Goal: Use online tool/utility: Utilize a website feature to perform a specific function

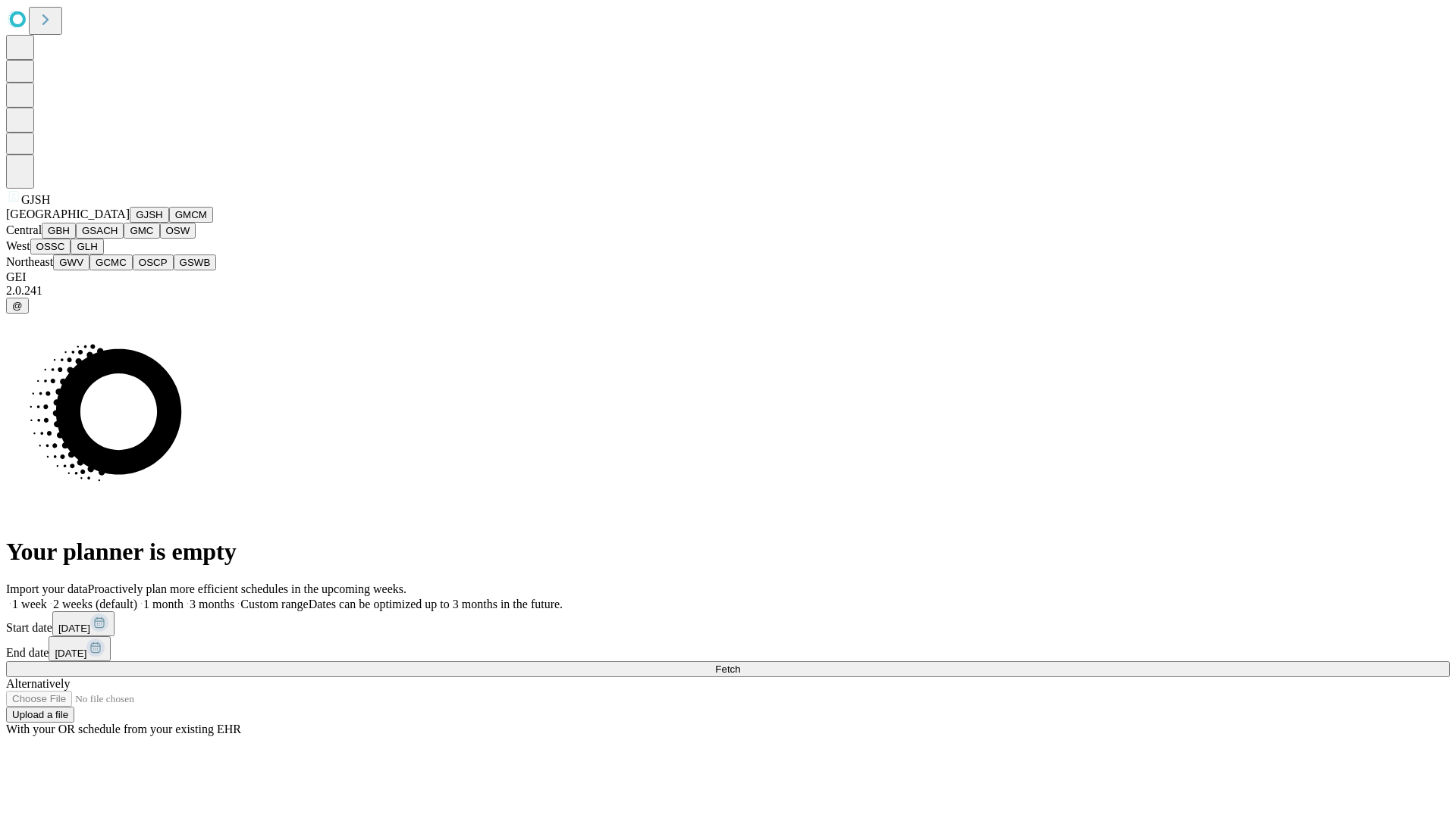
click at [130, 223] on button "GJSH" at bounding box center [149, 214] width 39 height 16
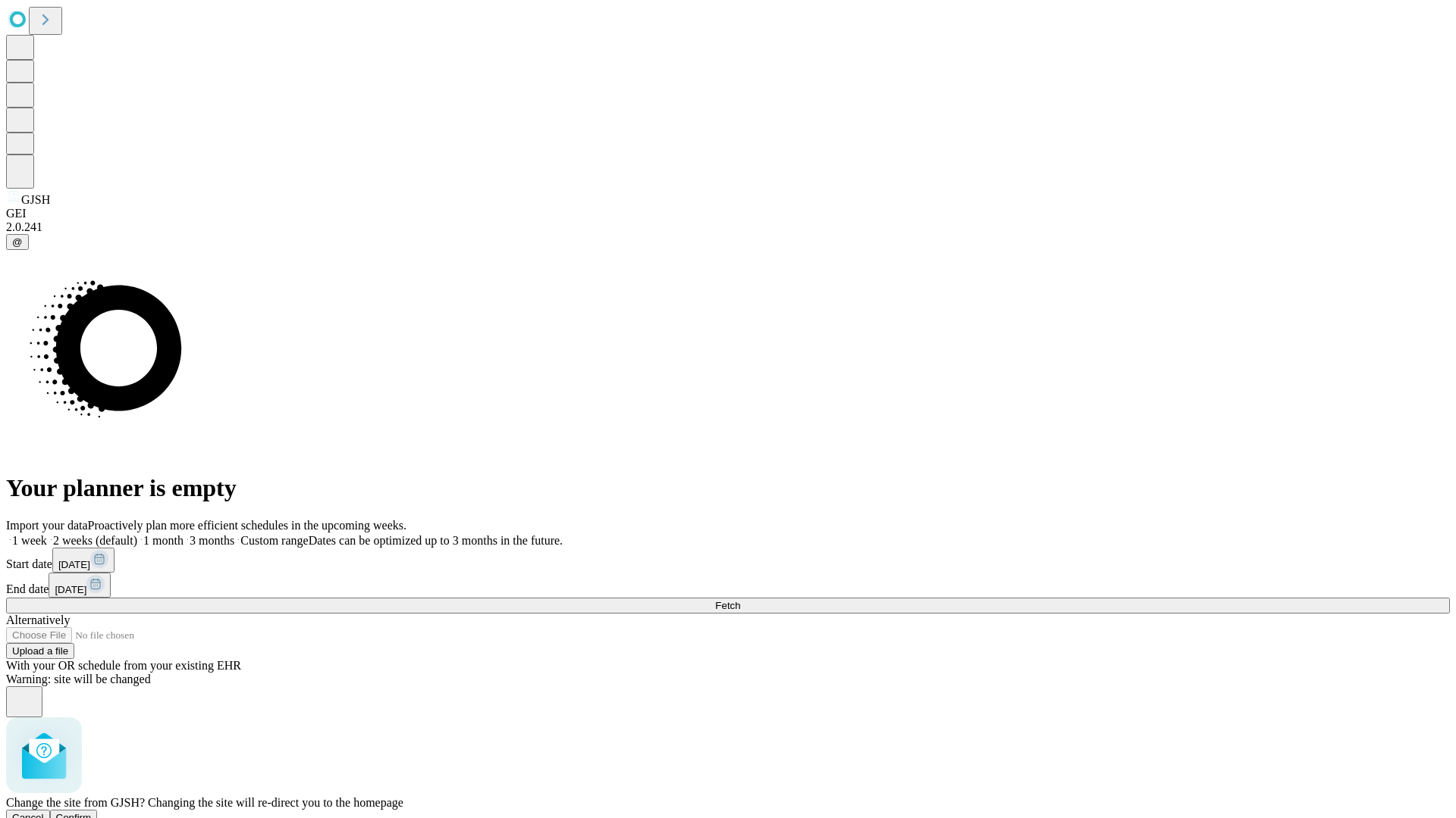
click at [91, 812] on span "Confirm" at bounding box center [74, 818] width 35 height 11
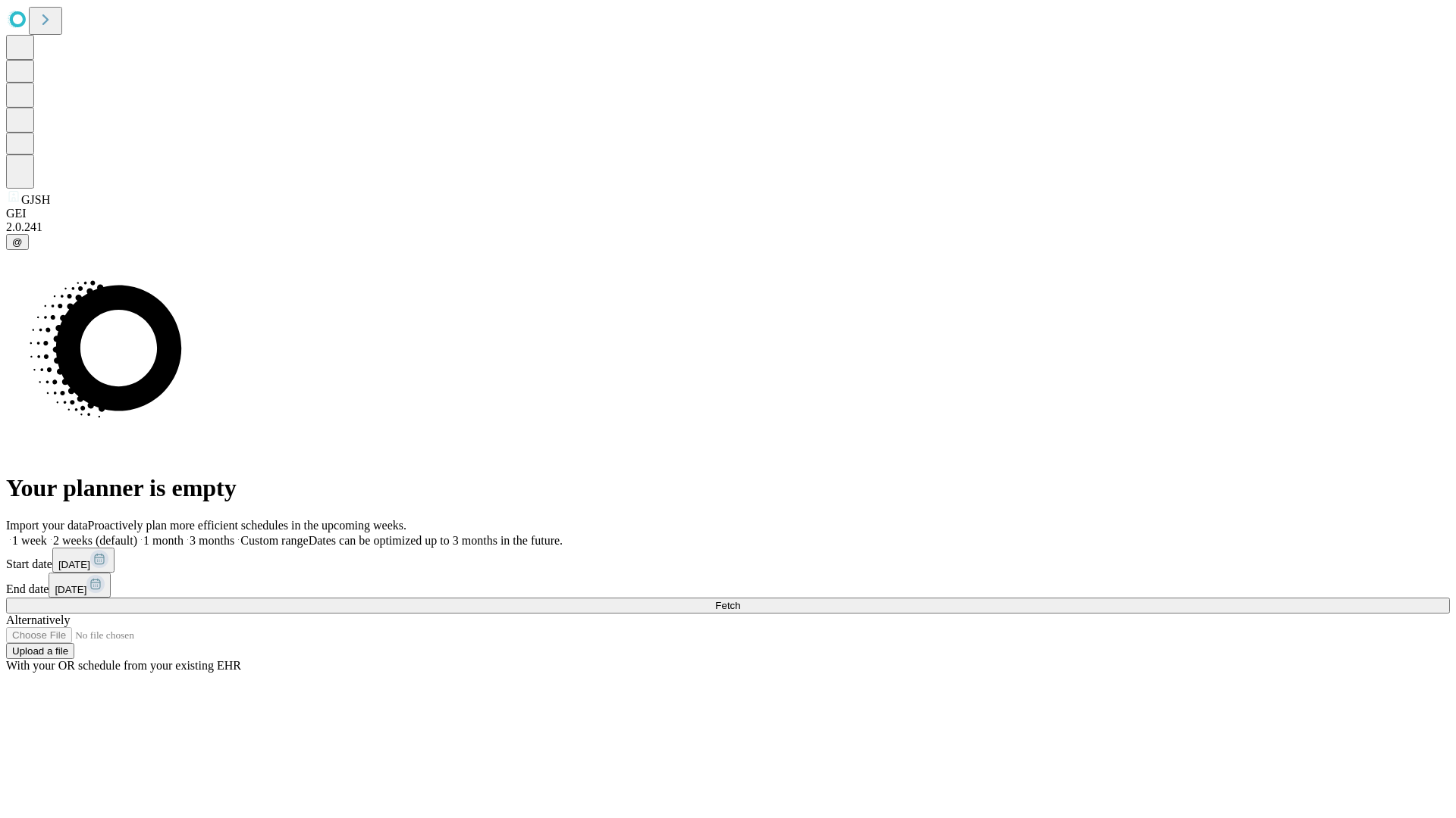
click at [47, 534] on label "1 week" at bounding box center [27, 540] width 41 height 13
click at [740, 600] on span "Fetch" at bounding box center [727, 606] width 25 height 11
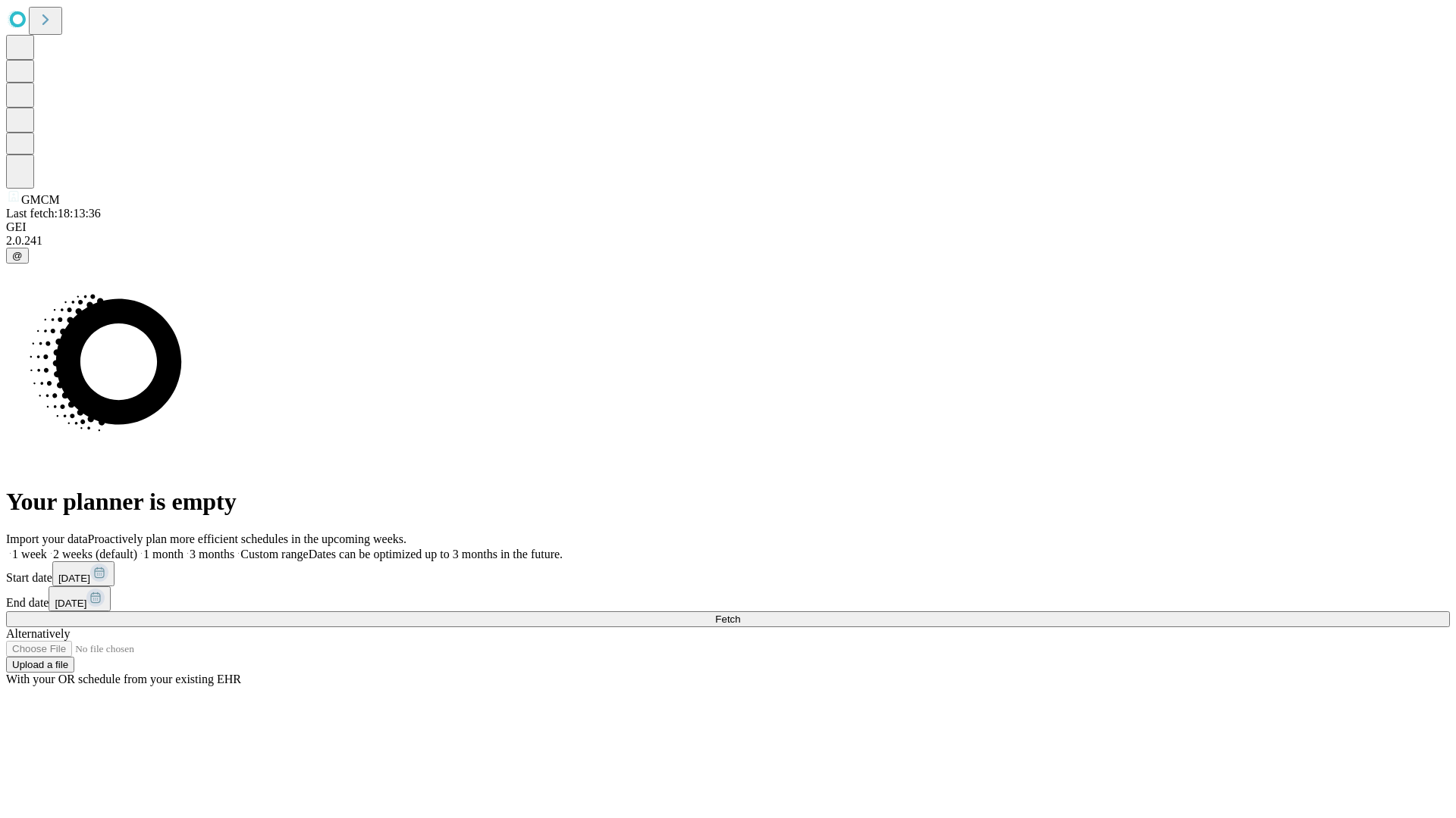
click at [47, 548] on label "1 week" at bounding box center [27, 554] width 41 height 13
click at [740, 614] on span "Fetch" at bounding box center [727, 620] width 25 height 11
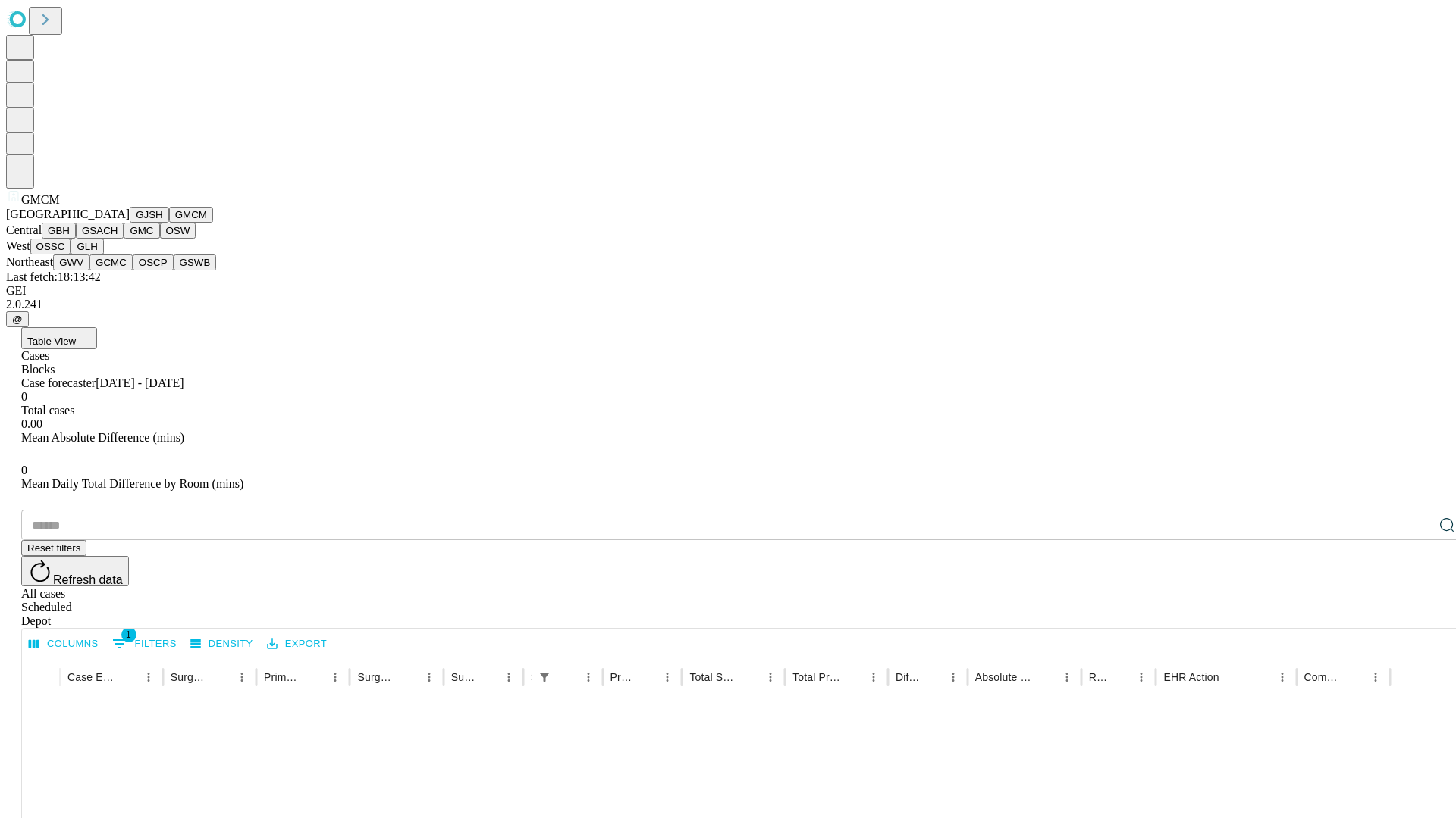
click at [76, 239] on button "GBH" at bounding box center [59, 230] width 34 height 16
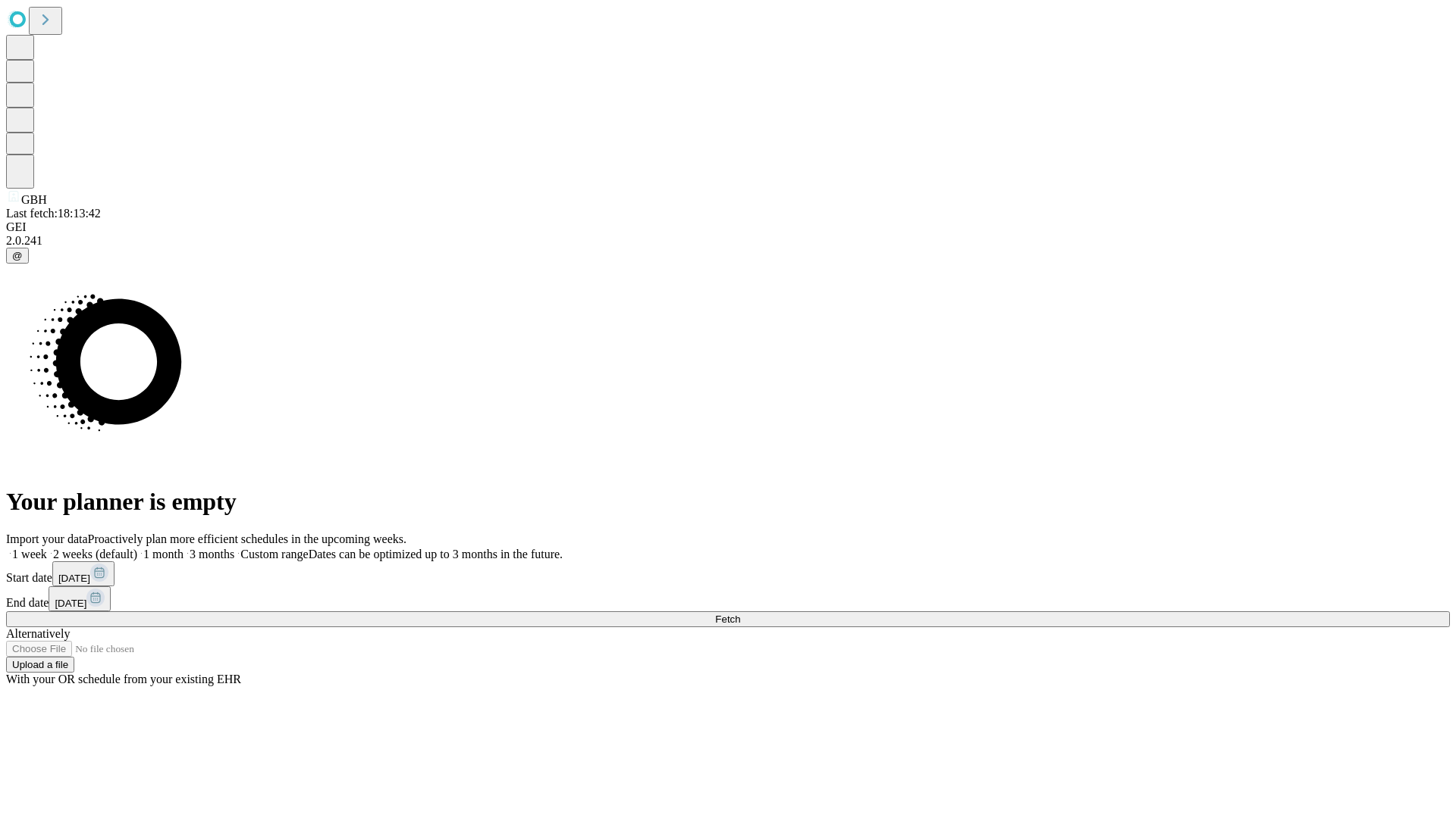
click at [47, 548] on label "1 week" at bounding box center [27, 554] width 41 height 13
click at [740, 614] on span "Fetch" at bounding box center [727, 620] width 25 height 11
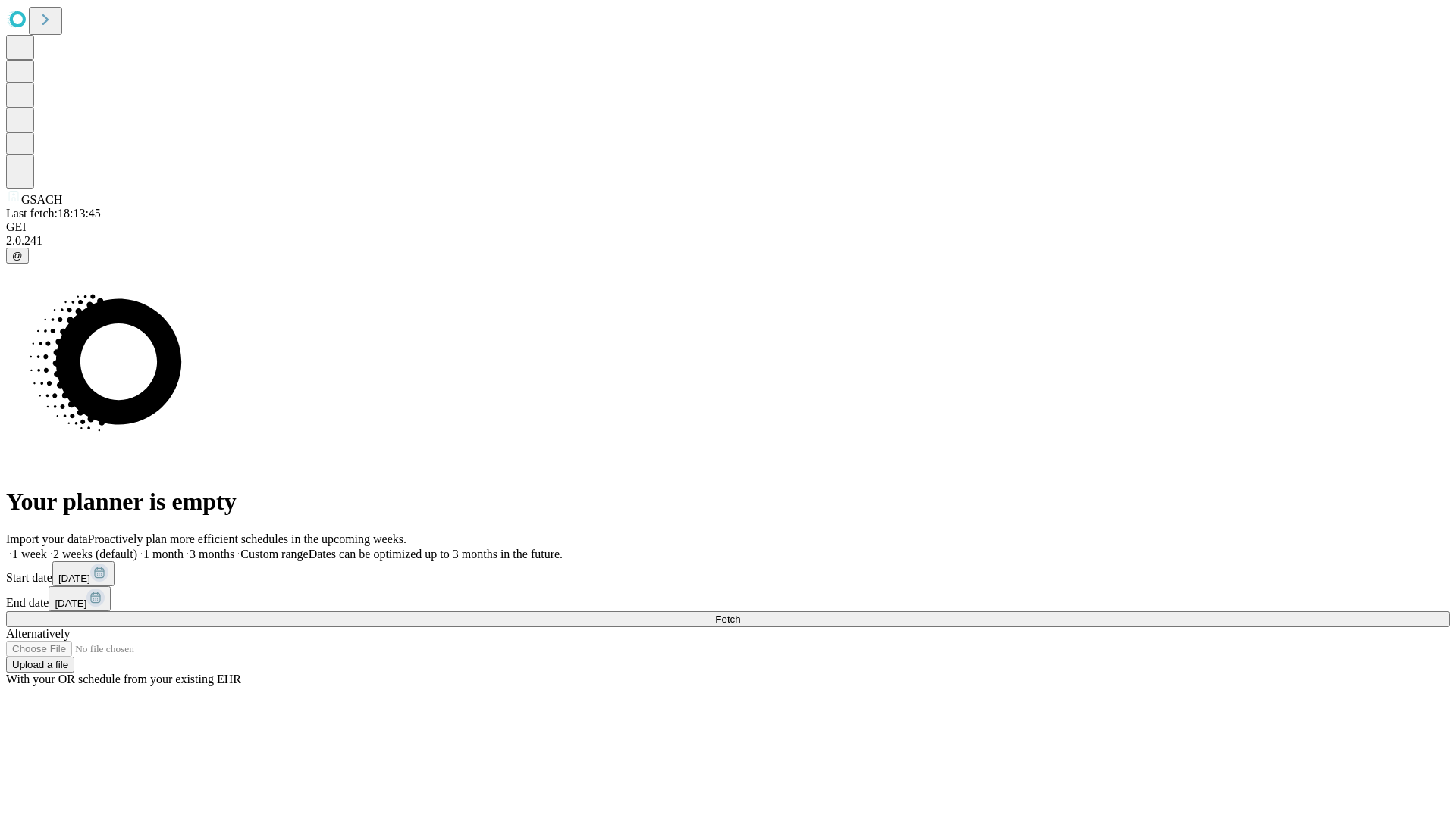
click at [740, 614] on span "Fetch" at bounding box center [727, 620] width 25 height 11
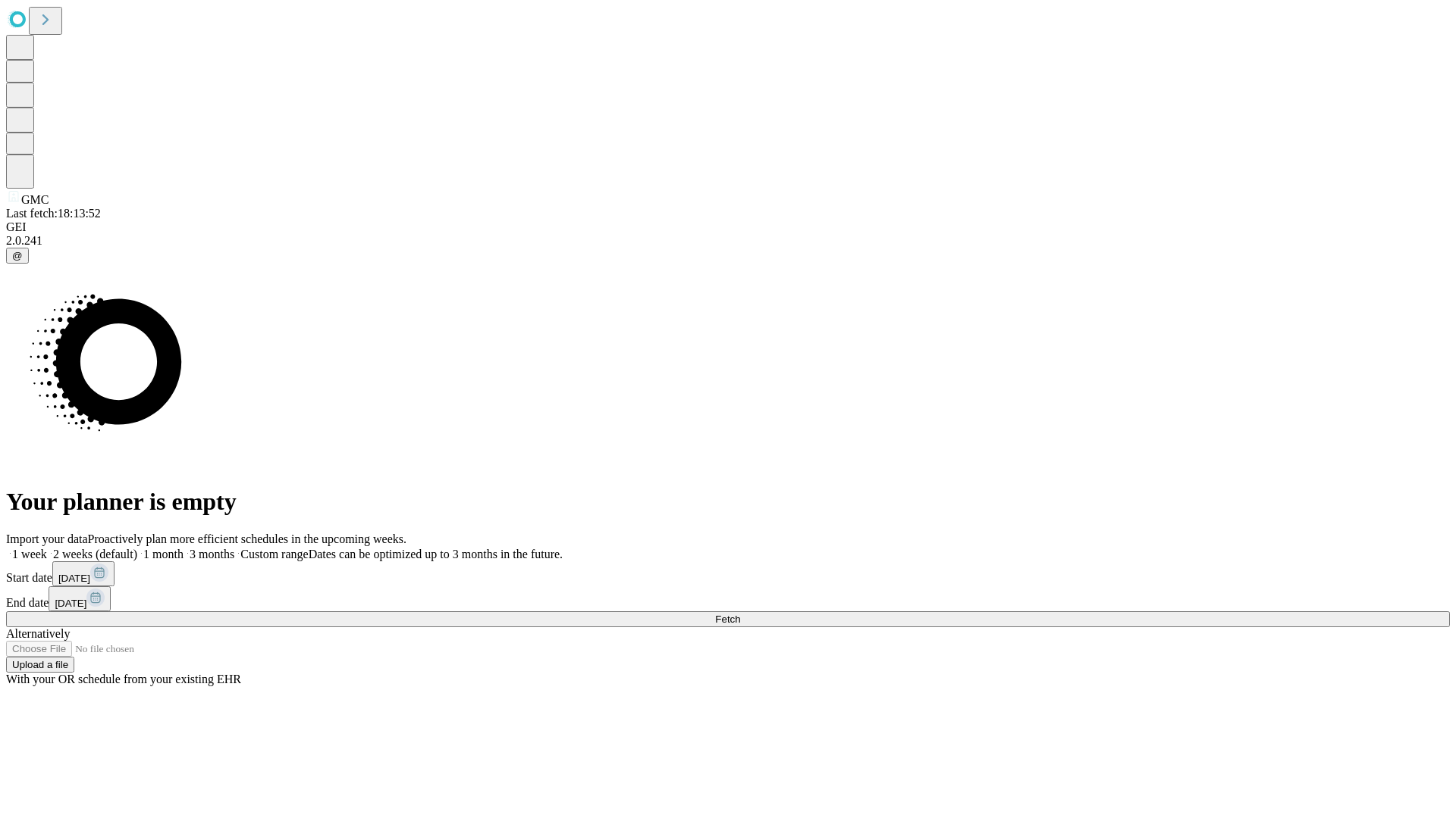
click at [47, 548] on label "1 week" at bounding box center [27, 554] width 41 height 13
click at [740, 614] on span "Fetch" at bounding box center [727, 620] width 25 height 11
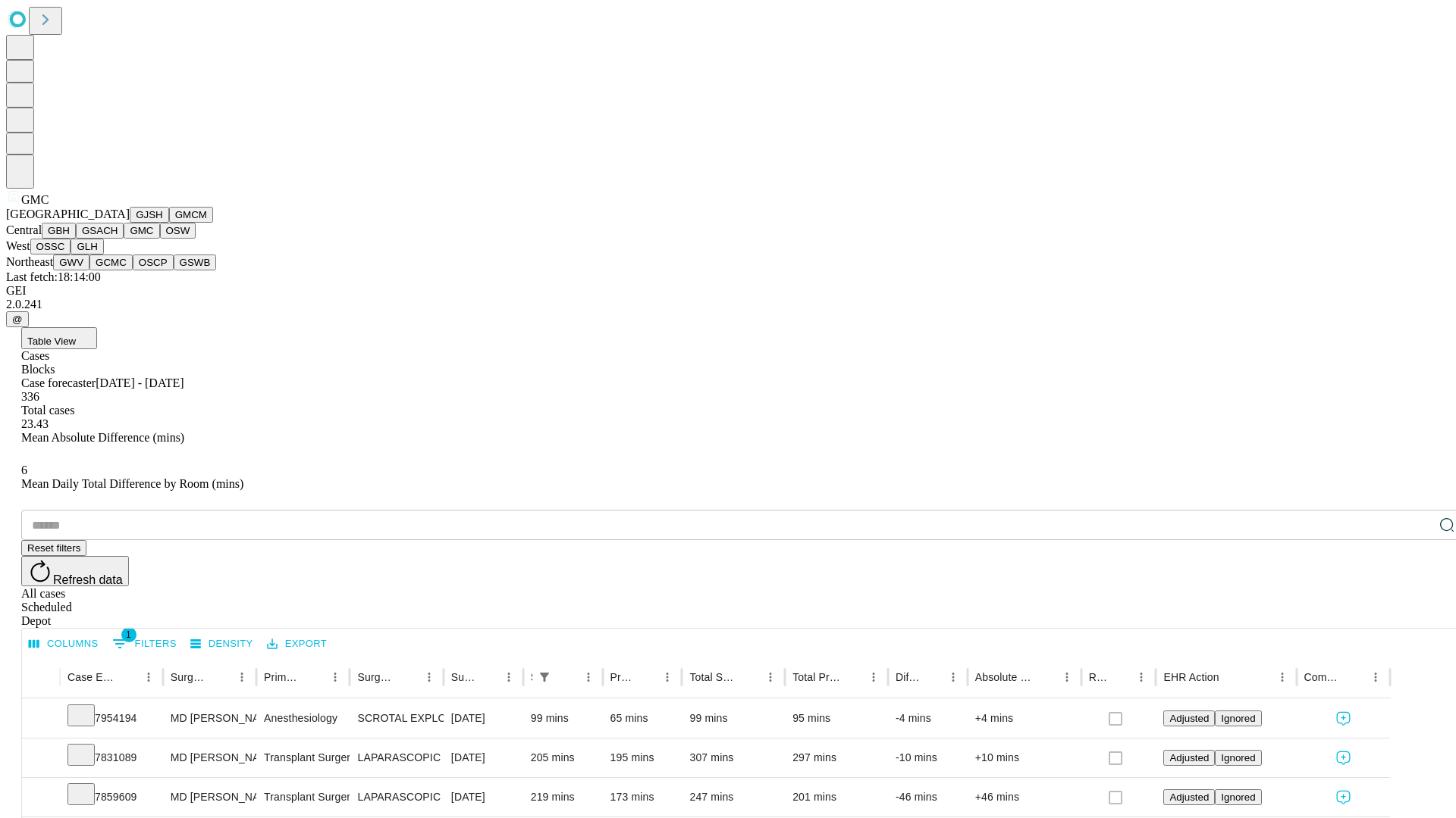
click at [160, 239] on button "OSW" at bounding box center [178, 230] width 36 height 16
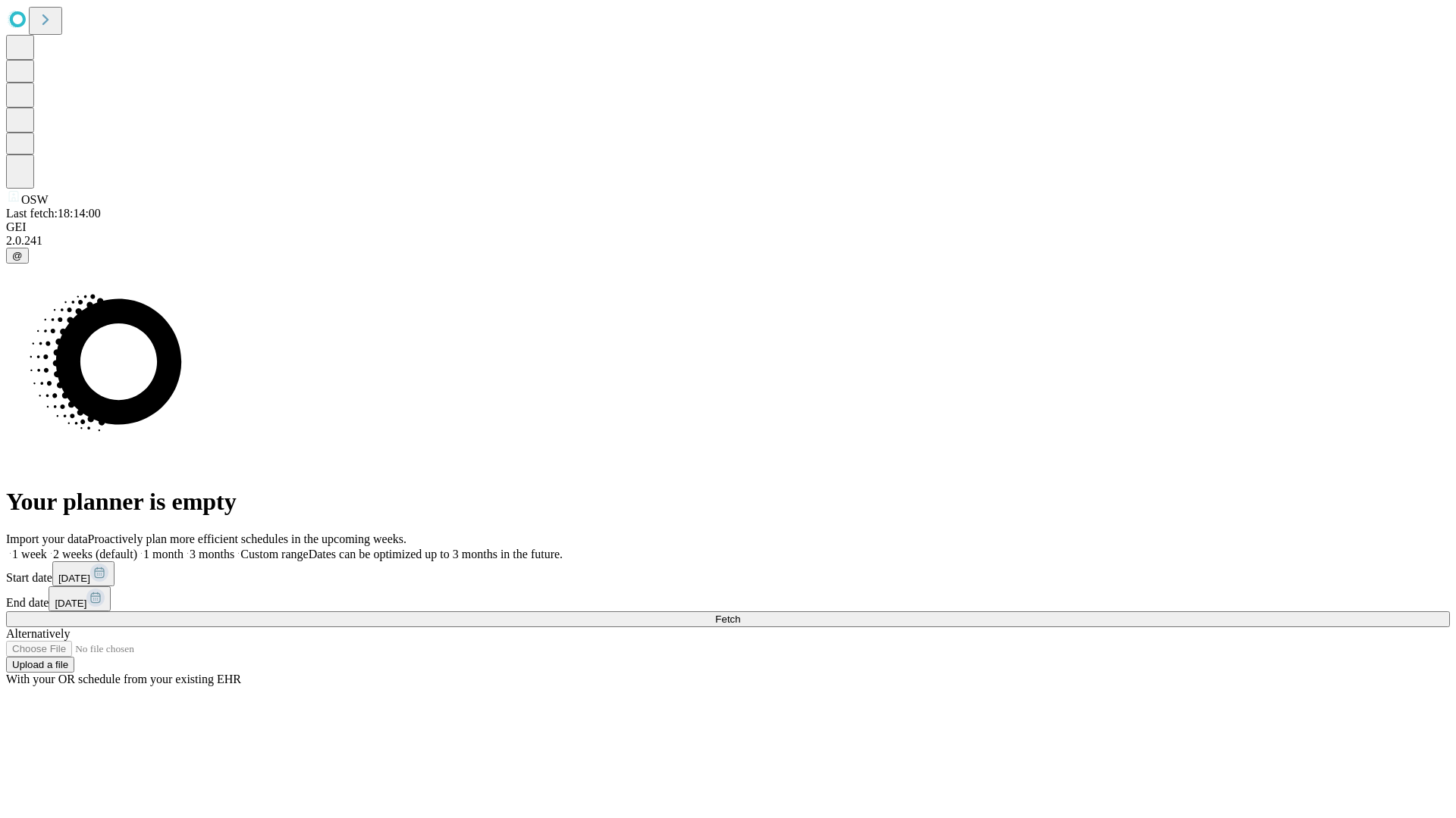
click at [47, 548] on label "1 week" at bounding box center [27, 554] width 41 height 13
click at [740, 614] on span "Fetch" at bounding box center [727, 620] width 25 height 11
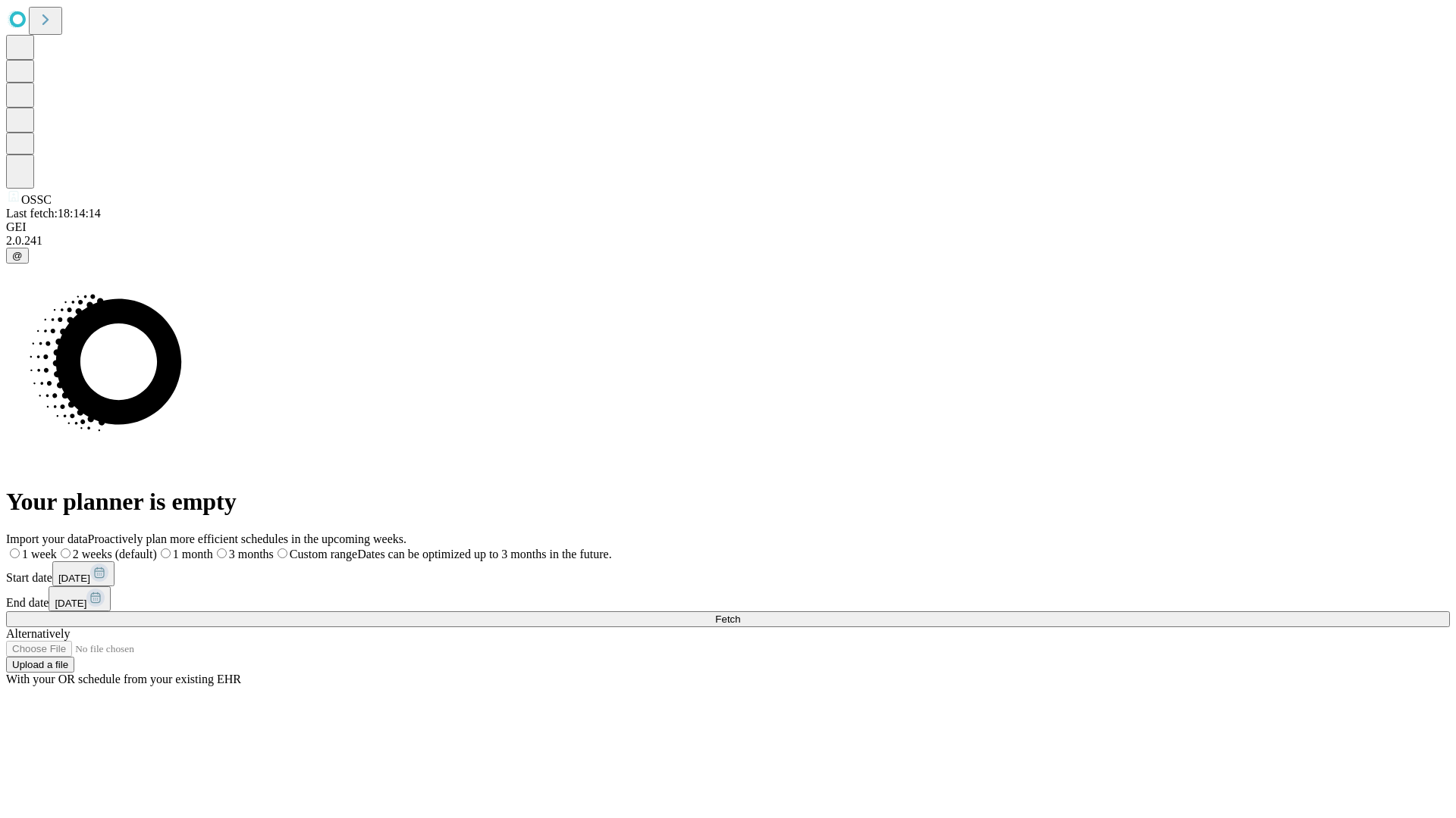
click at [57, 548] on label "1 week" at bounding box center [32, 554] width 50 height 13
click at [740, 614] on span "Fetch" at bounding box center [727, 620] width 25 height 11
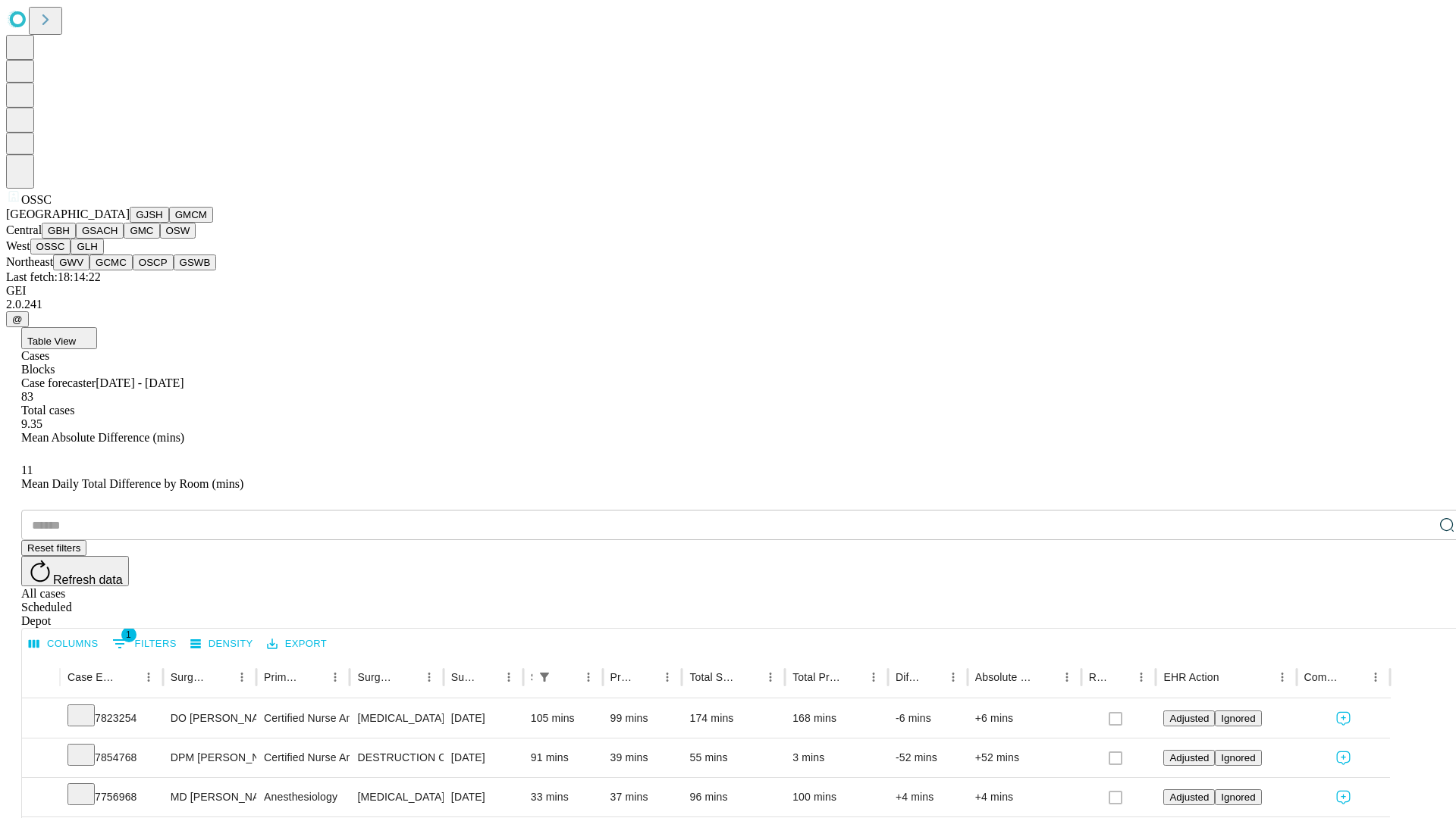
click at [103, 254] on button "GLH" at bounding box center [87, 246] width 33 height 16
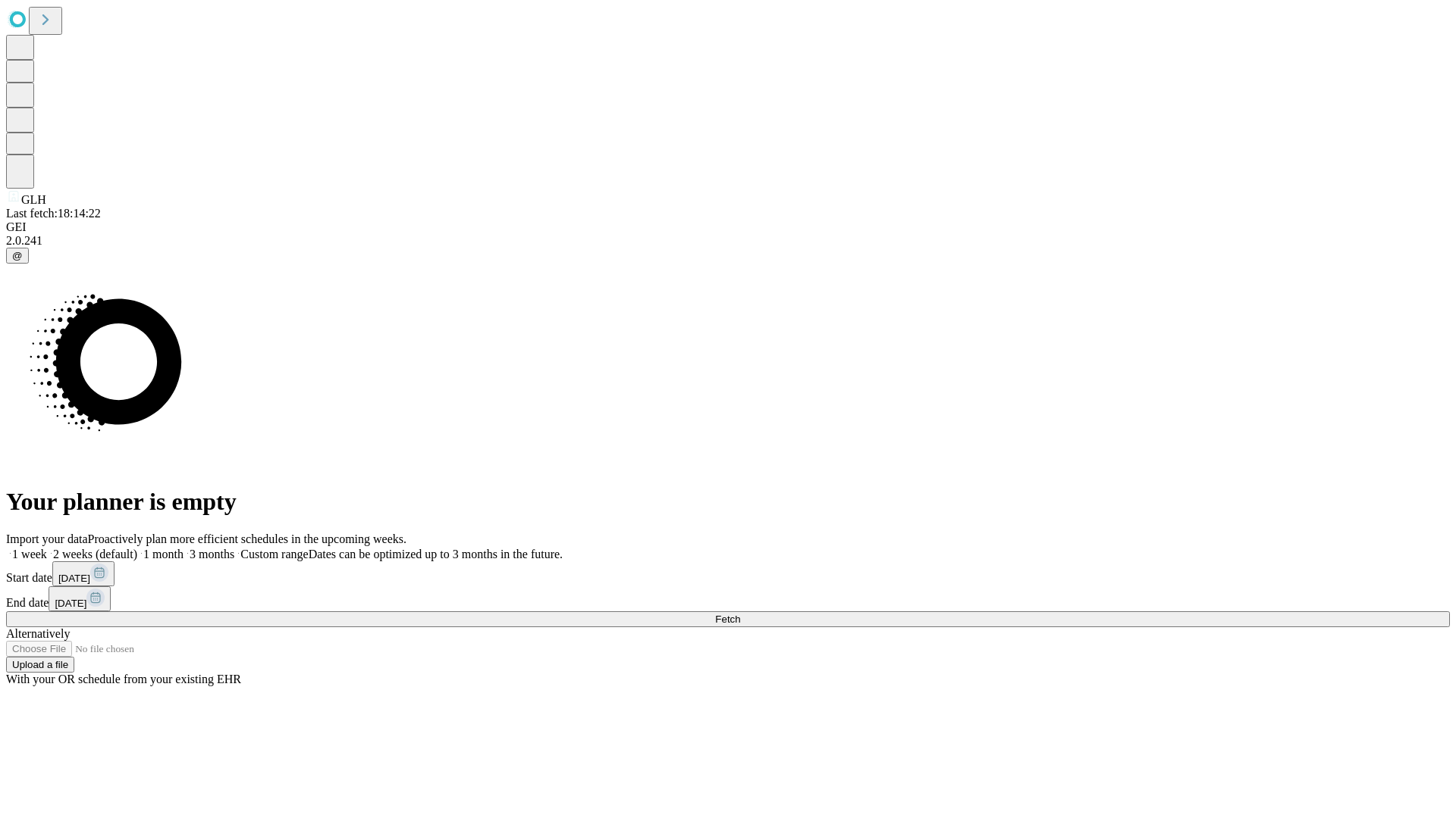
click at [740, 614] on span "Fetch" at bounding box center [727, 620] width 25 height 11
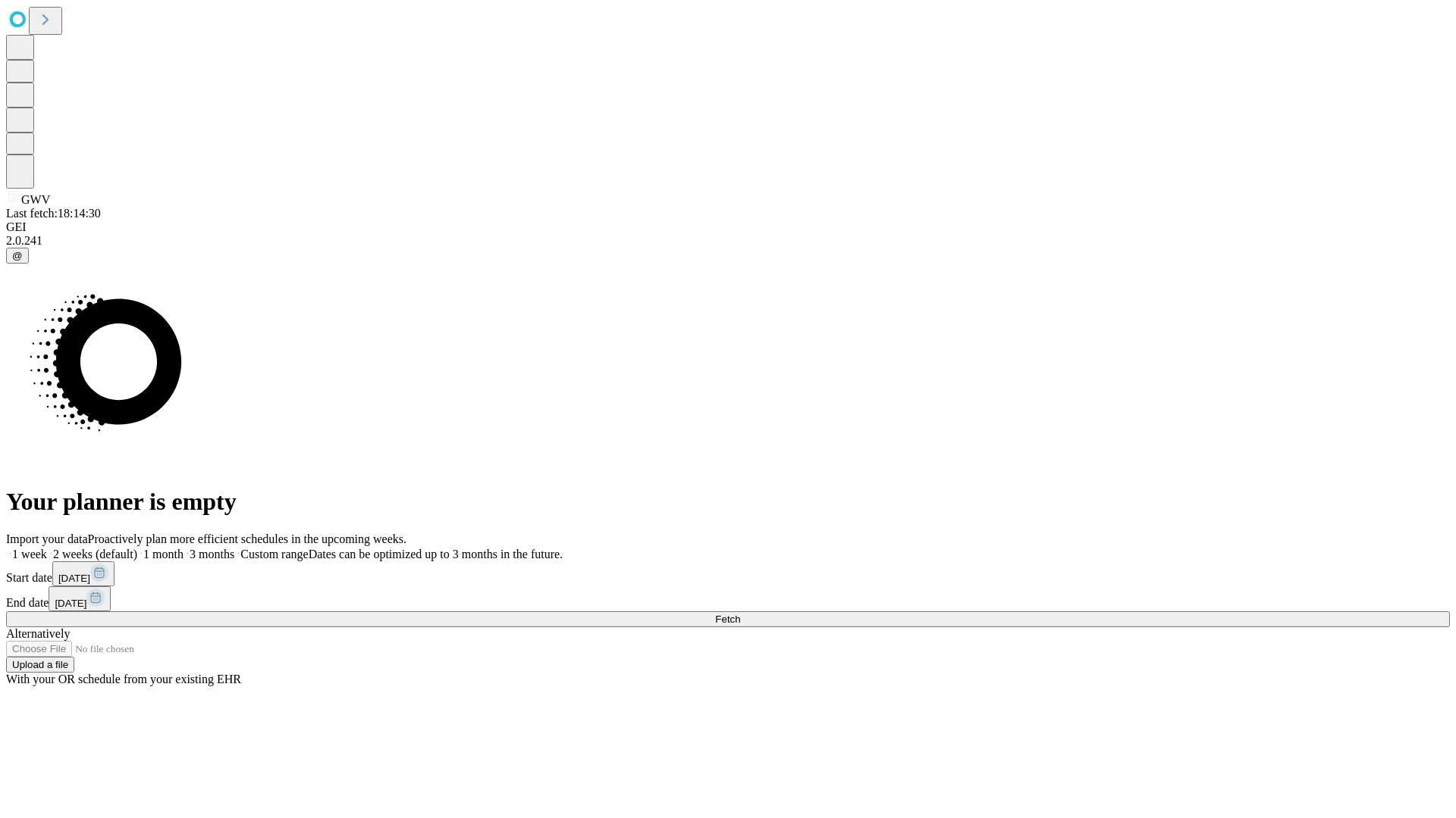
click at [47, 548] on label "1 week" at bounding box center [27, 554] width 41 height 13
click at [740, 614] on span "Fetch" at bounding box center [727, 620] width 25 height 11
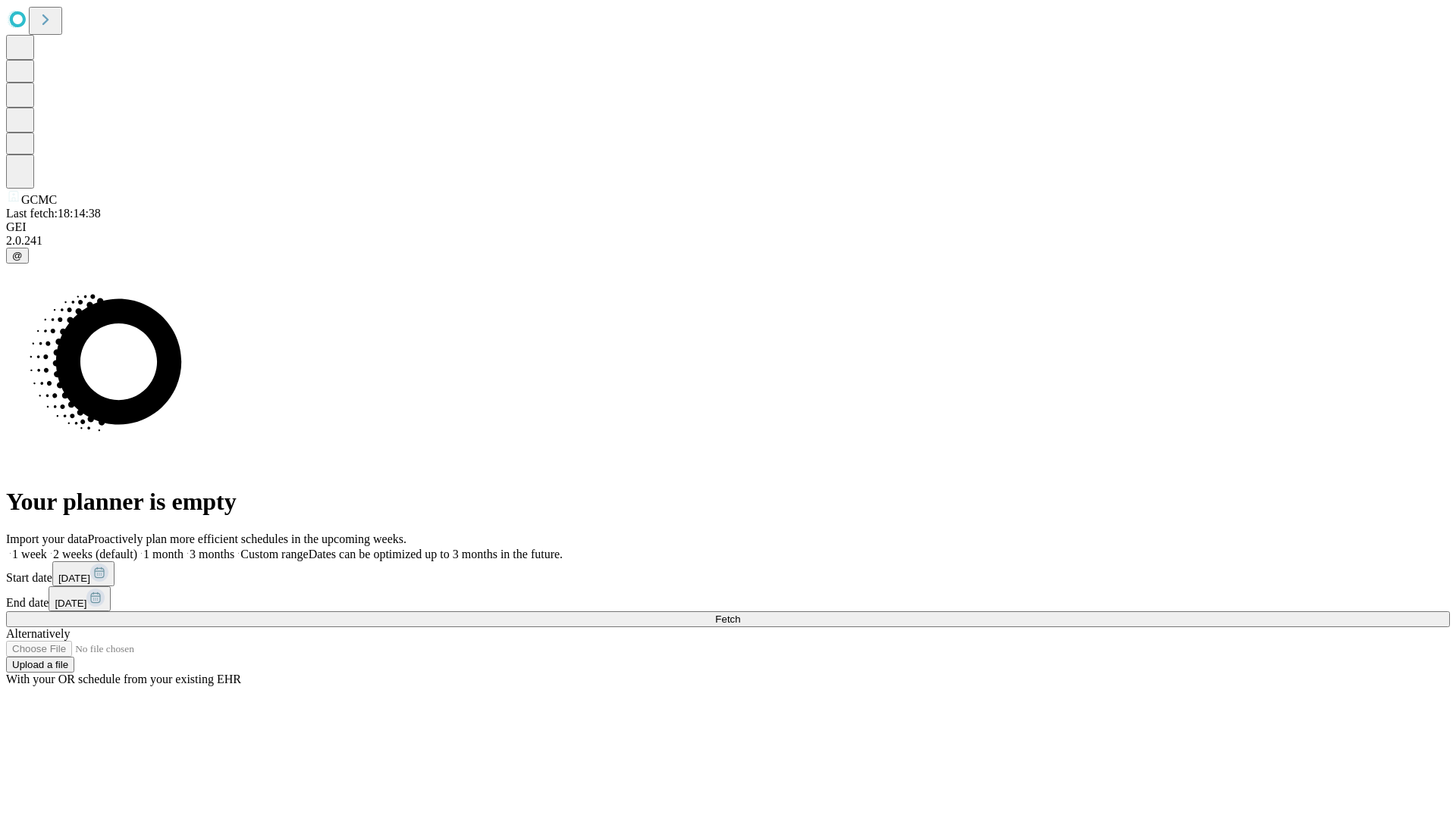
click at [47, 548] on label "1 week" at bounding box center [27, 554] width 41 height 13
click at [740, 614] on span "Fetch" at bounding box center [727, 620] width 25 height 11
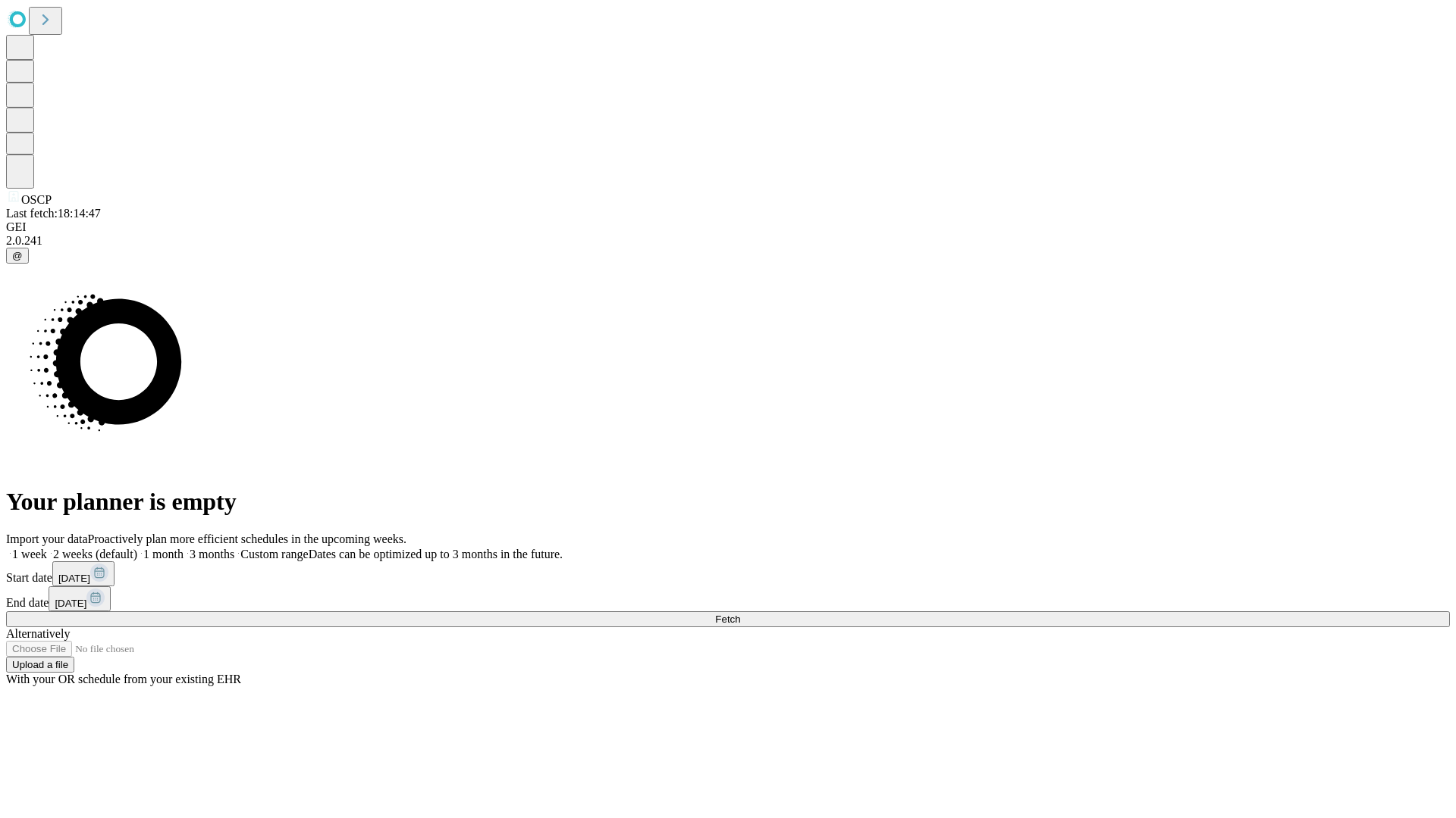
click at [47, 548] on label "1 week" at bounding box center [27, 554] width 41 height 13
click at [740, 614] on span "Fetch" at bounding box center [727, 620] width 25 height 11
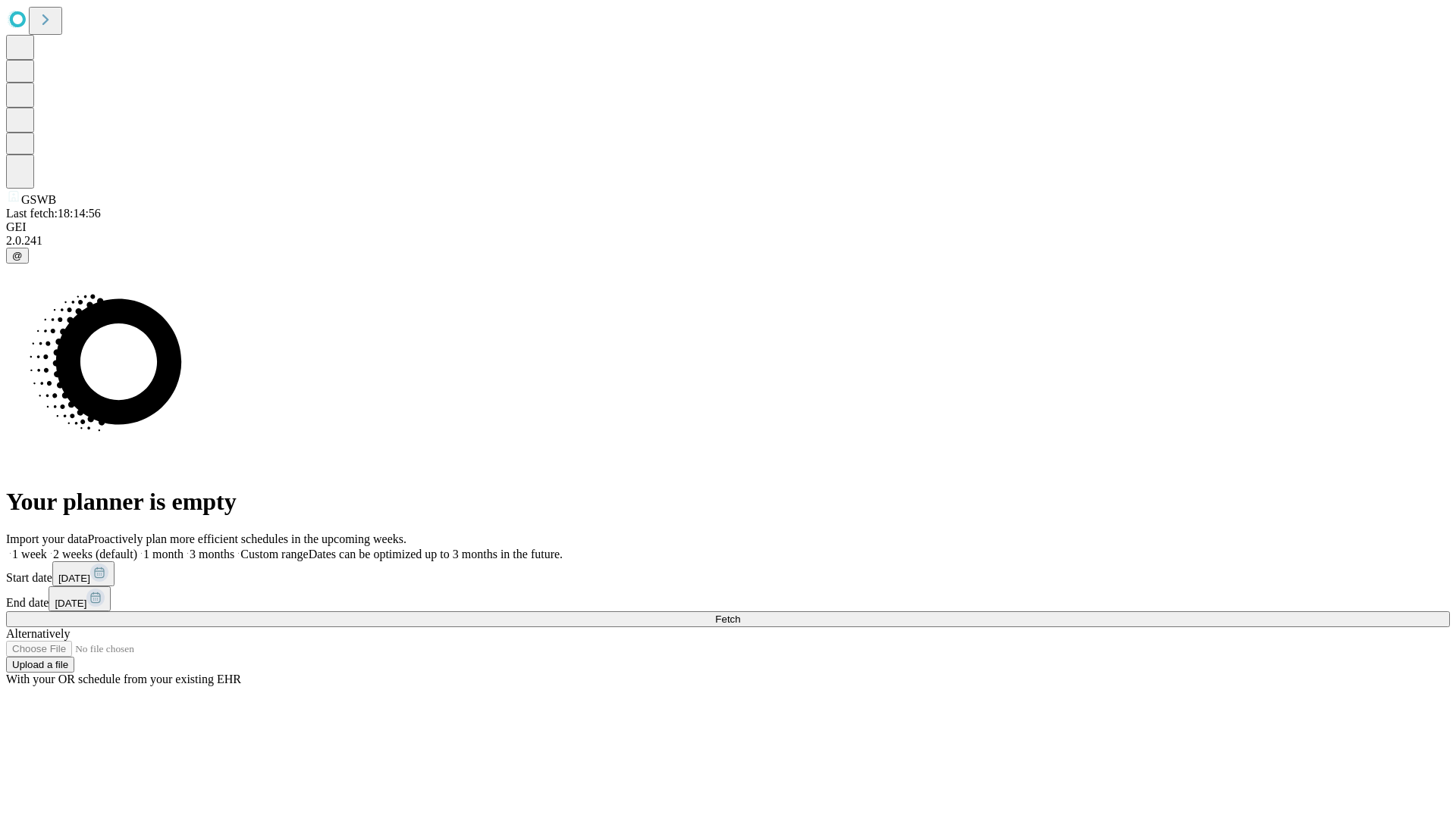
click at [47, 548] on label "1 week" at bounding box center [27, 554] width 41 height 13
click at [740, 614] on span "Fetch" at bounding box center [727, 620] width 25 height 11
